Goal: Information Seeking & Learning: Learn about a topic

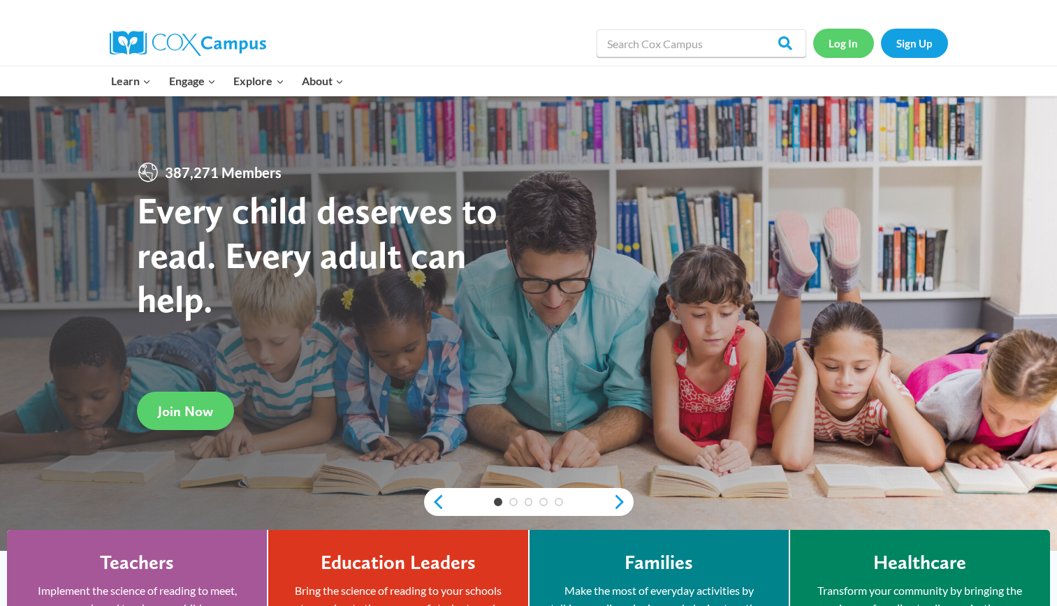
click at [838, 43] on link "Log In" at bounding box center [843, 43] width 61 height 29
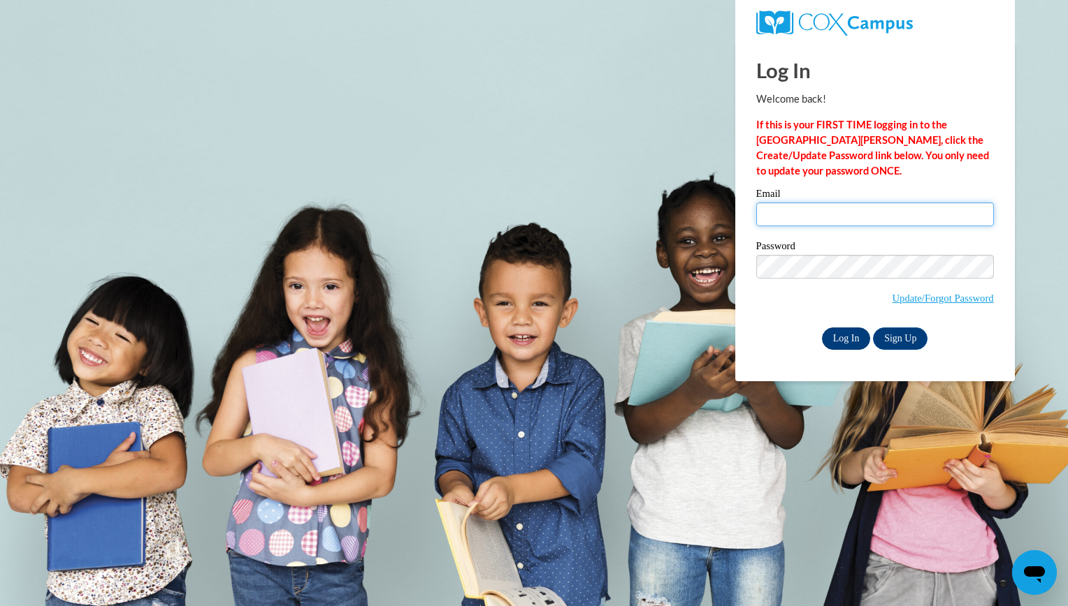
type input "tishawillis85@gmail.com"
click at [861, 341] on input "Log In" at bounding box center [846, 339] width 49 height 22
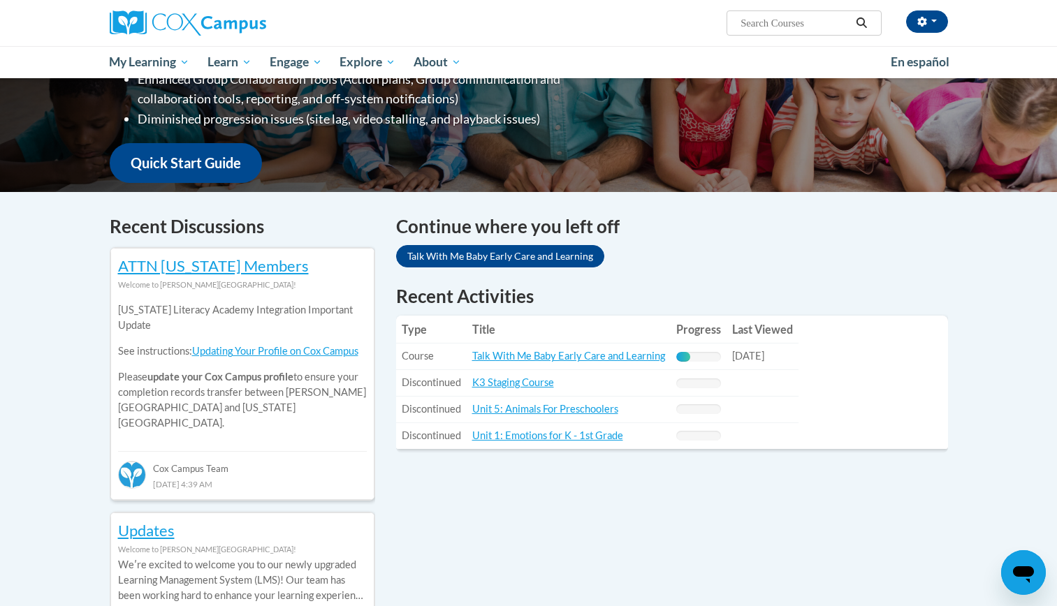
scroll to position [335, 0]
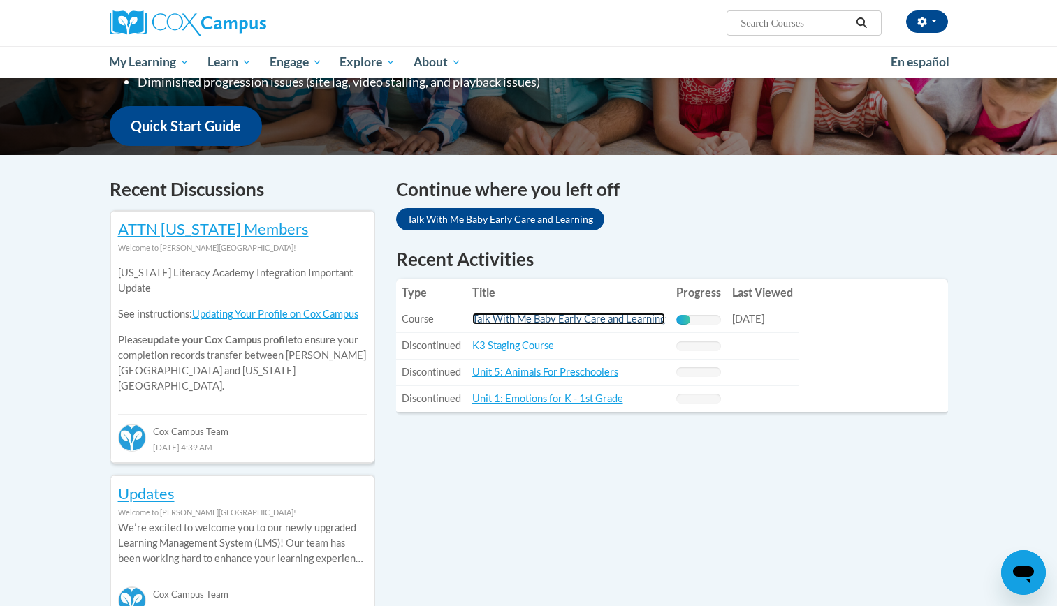
click at [629, 314] on link "Talk With Me Baby Early Care and Learning" at bounding box center [568, 319] width 193 height 12
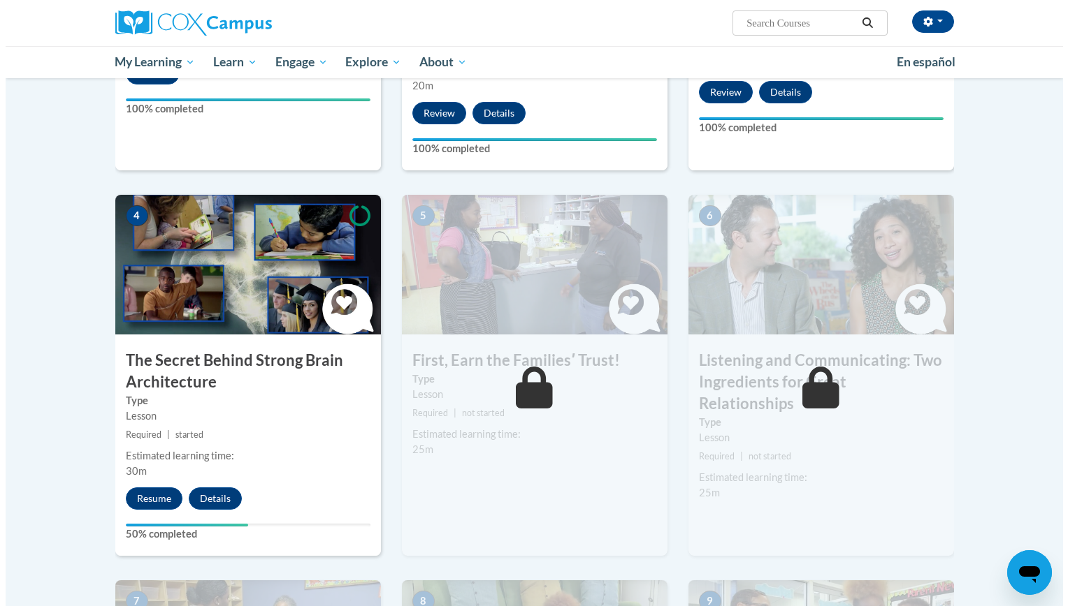
scroll to position [553, 0]
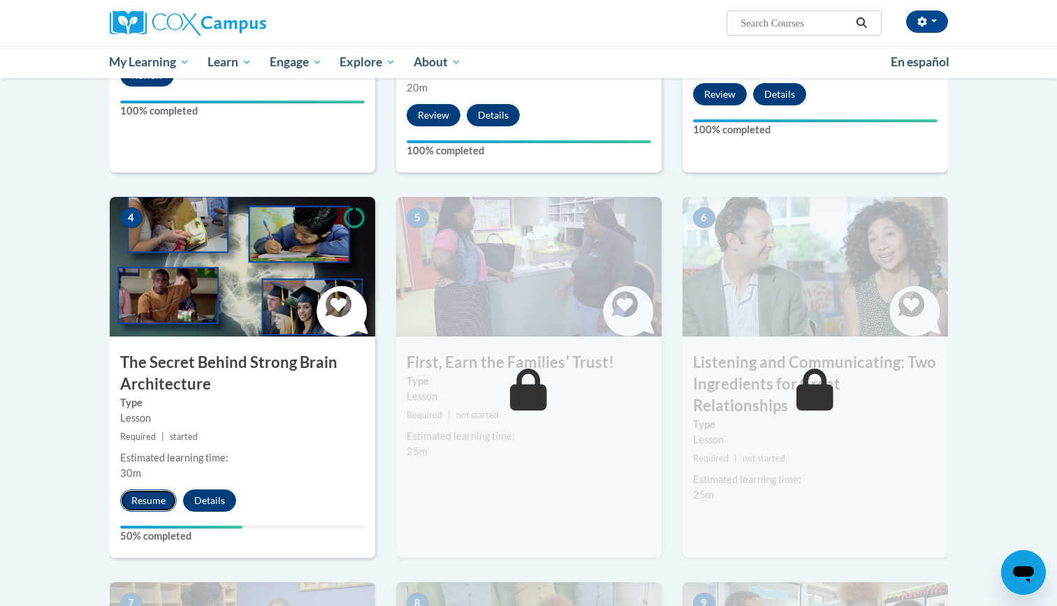
click at [159, 509] on button "Resume" at bounding box center [148, 501] width 57 height 22
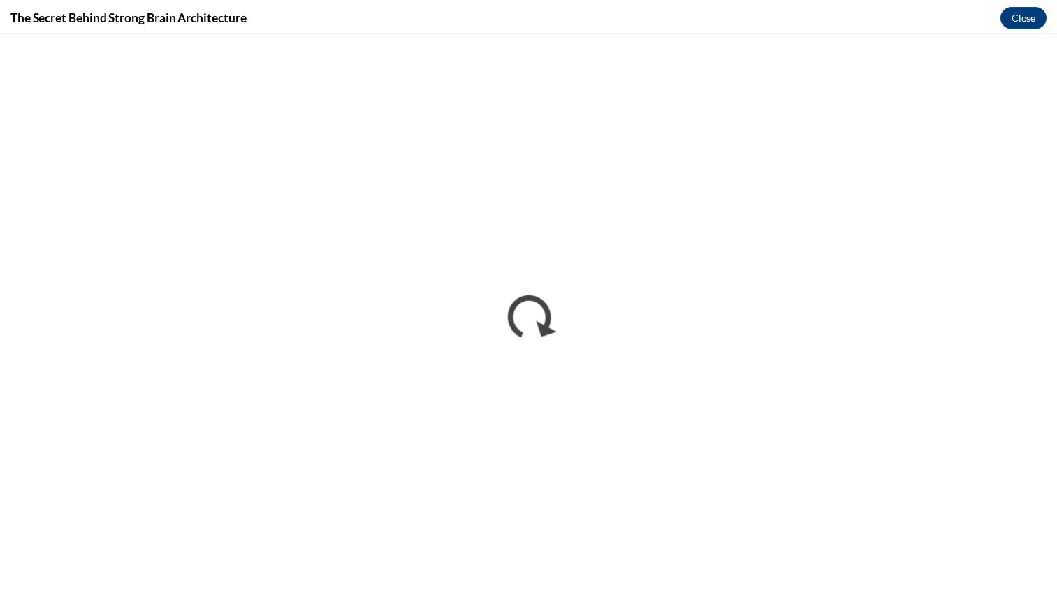
scroll to position [0, 0]
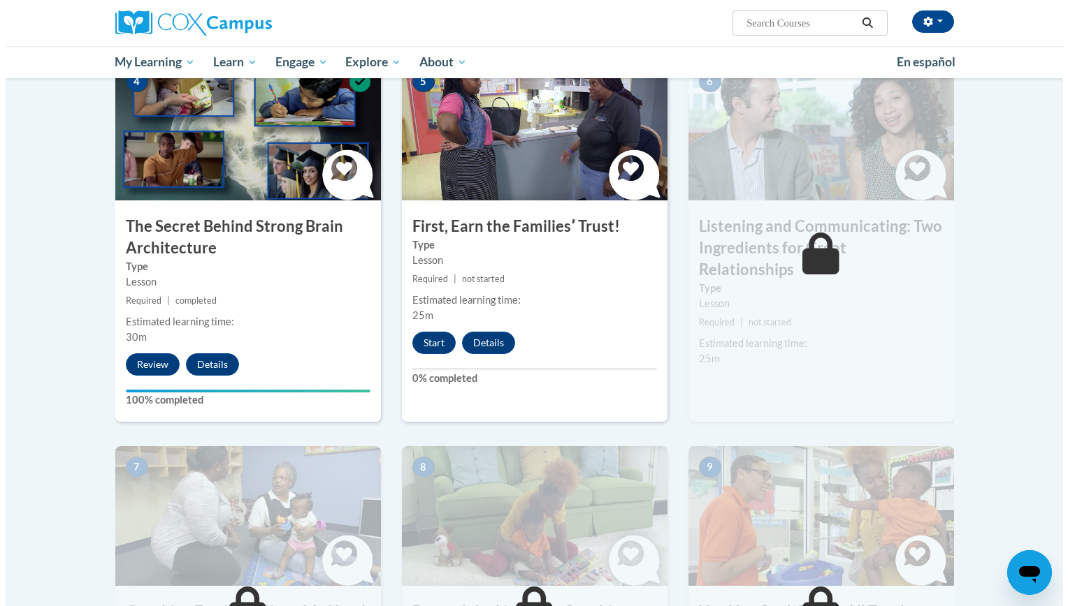
scroll to position [745, 0]
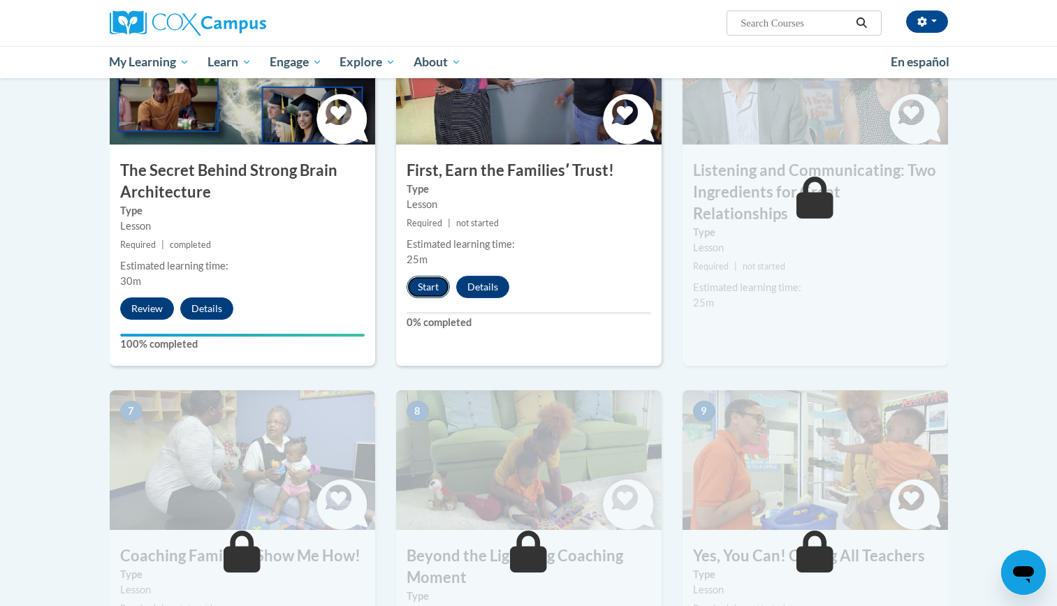
click at [428, 282] on button "Start" at bounding box center [428, 287] width 43 height 22
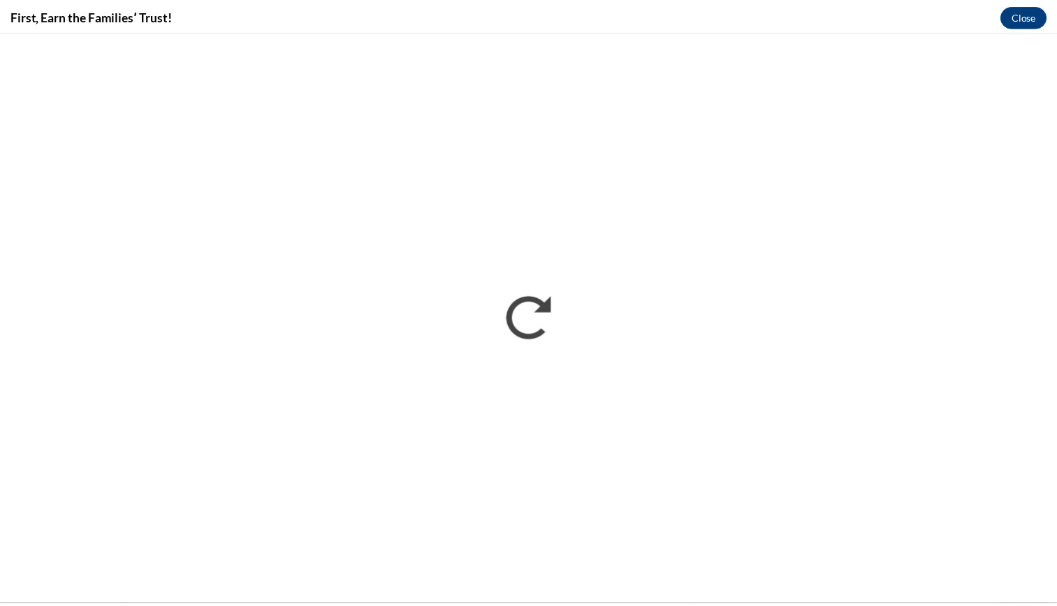
scroll to position [0, 0]
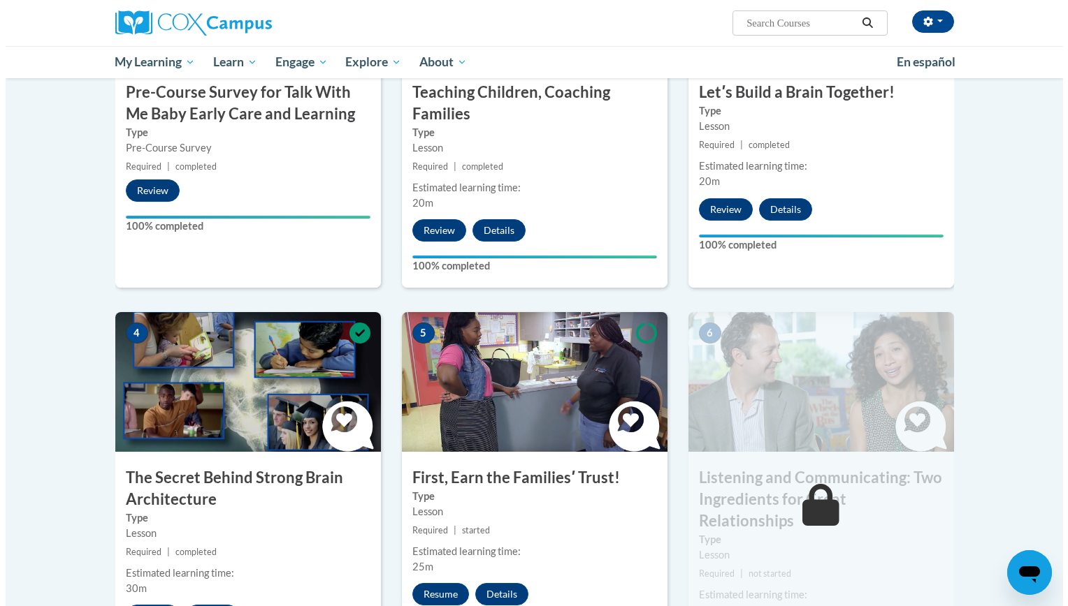
scroll to position [522, 0]
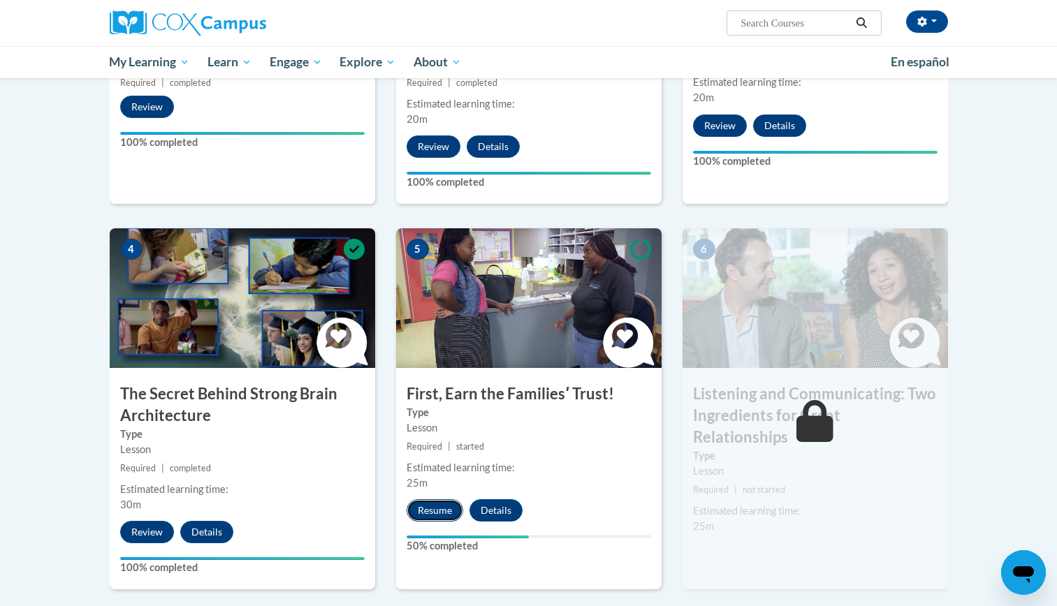
click at [432, 507] on button "Resume" at bounding box center [435, 511] width 57 height 22
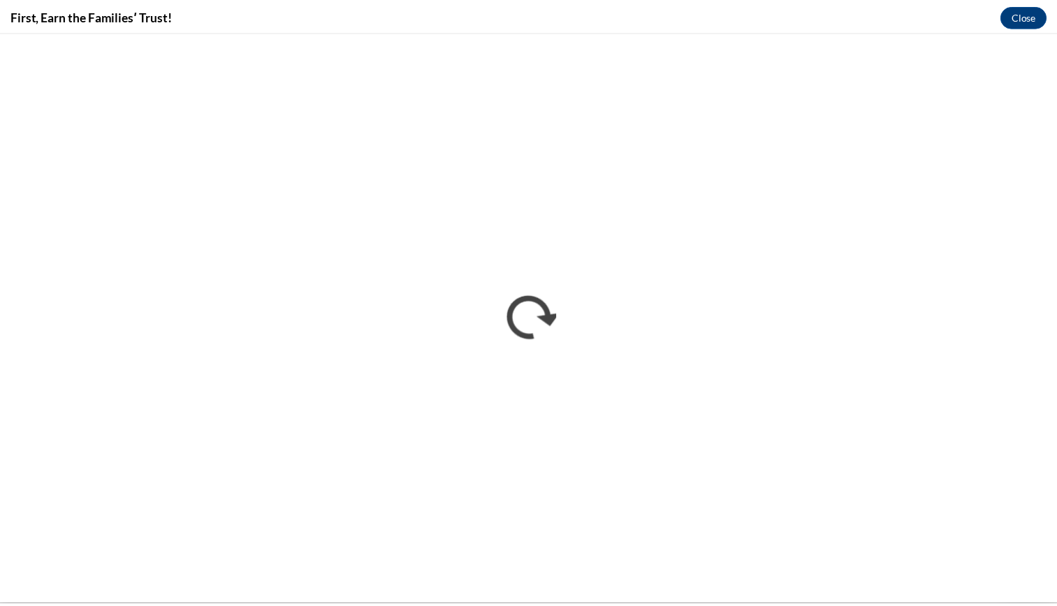
scroll to position [0, 0]
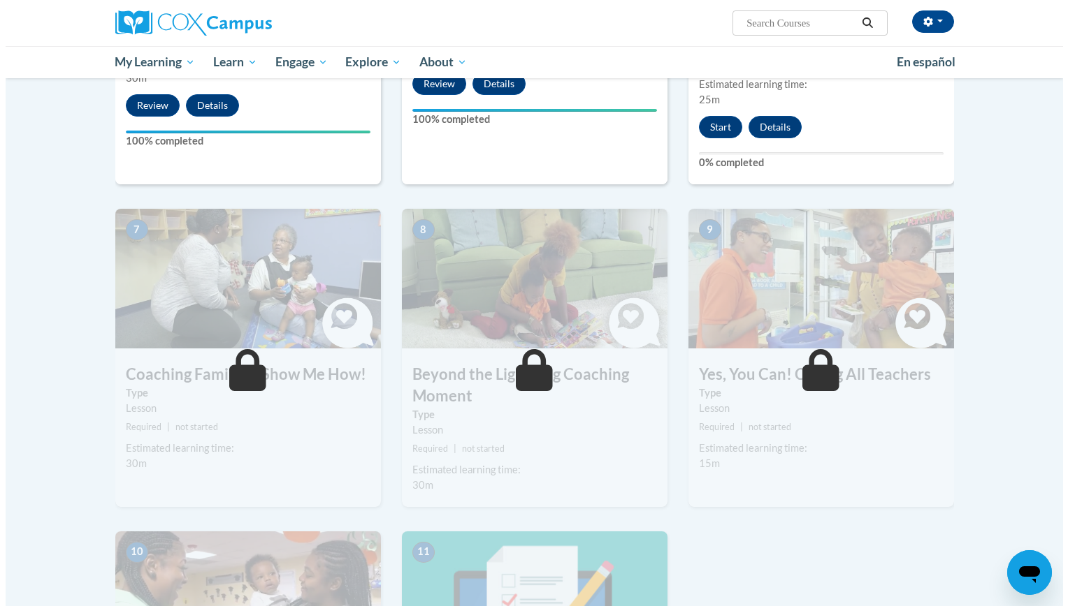
scroll to position [902, 0]
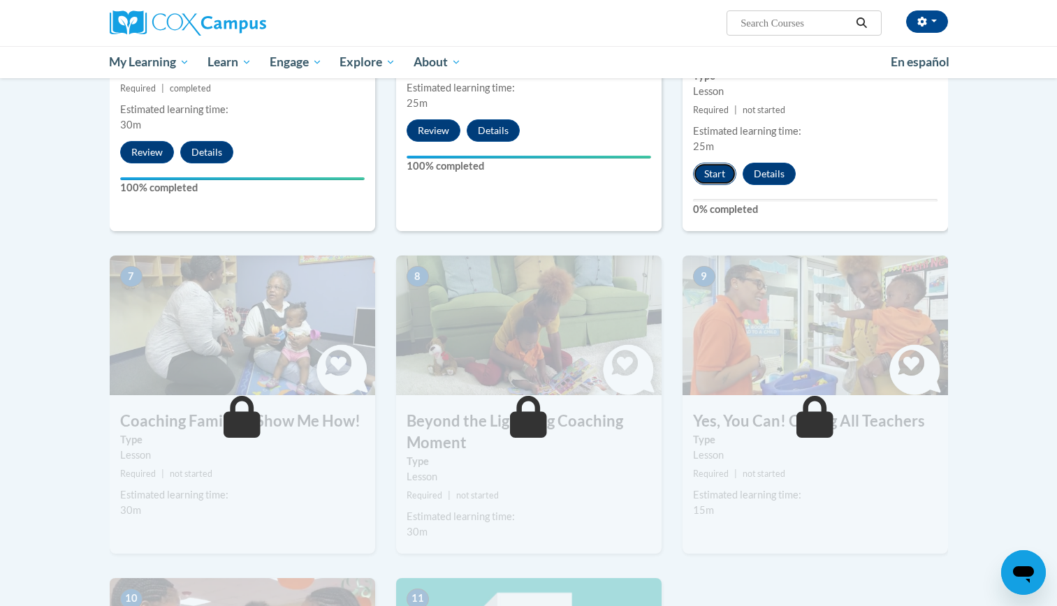
click at [711, 163] on button "Start" at bounding box center [714, 174] width 43 height 22
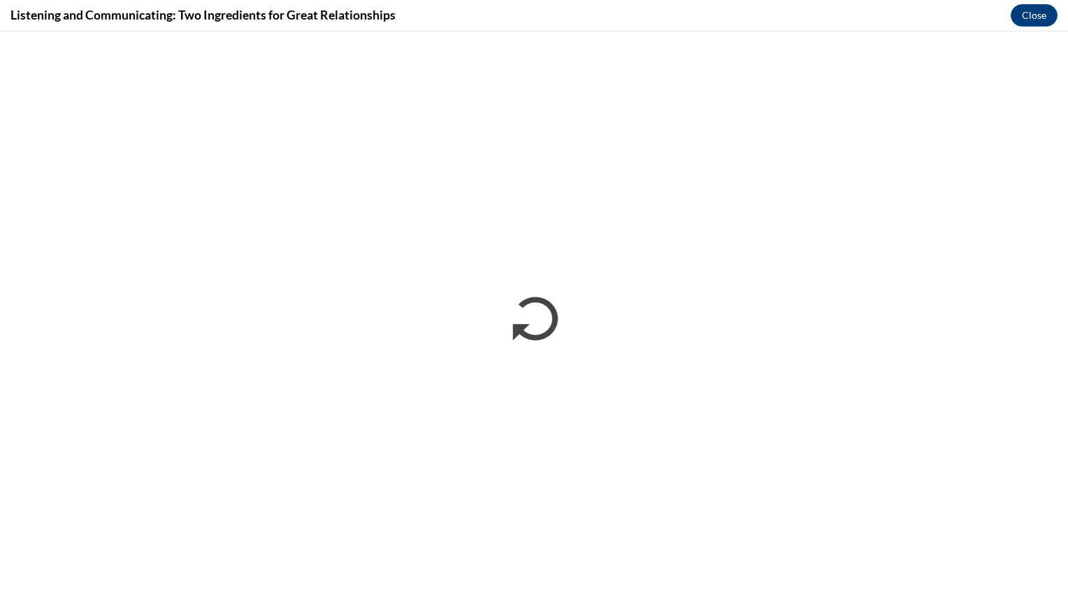
scroll to position [0, 0]
